Goal: Transaction & Acquisition: Purchase product/service

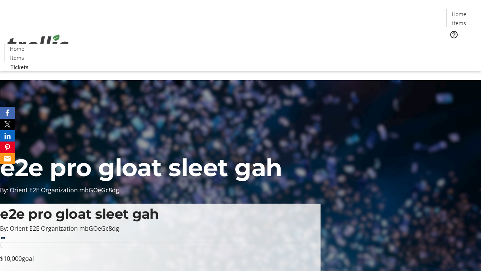
click at [453, 44] on span "Tickets" at bounding box center [462, 48] width 18 height 8
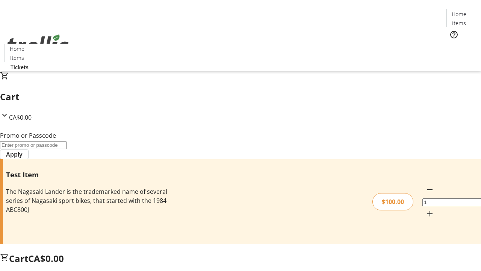
type input "FLAT"
